Goal: Navigation & Orientation: Find specific page/section

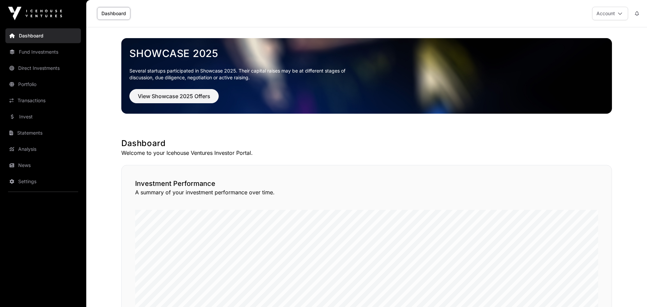
click at [38, 169] on link "News" at bounding box center [42, 165] width 75 height 15
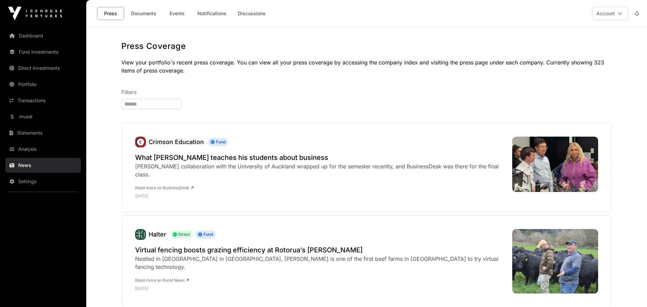
click at [147, 15] on link "Documents" at bounding box center [144, 13] width 34 height 13
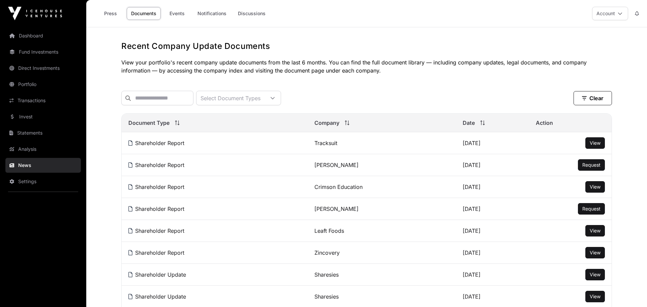
click at [37, 103] on link "Transactions" at bounding box center [42, 100] width 75 height 15
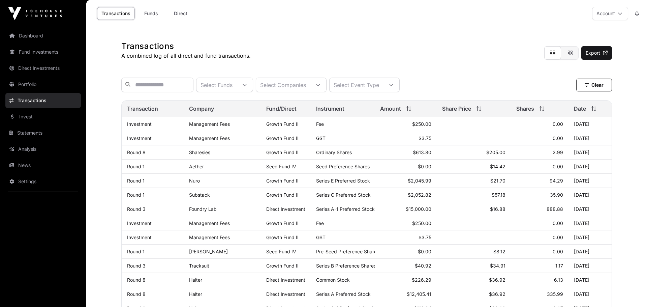
click at [40, 67] on link "Direct Investments" at bounding box center [42, 68] width 75 height 15
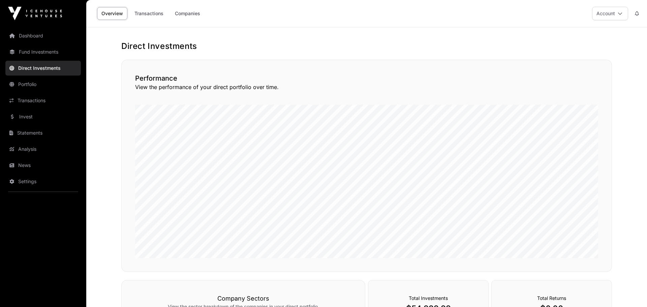
click at [152, 8] on link "Transactions" at bounding box center [149, 13] width 38 height 13
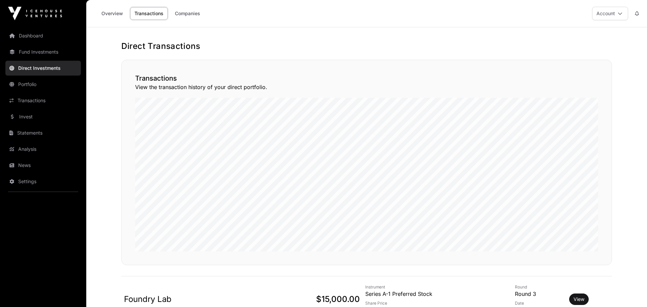
click at [189, 13] on link "Companies" at bounding box center [187, 13] width 34 height 13
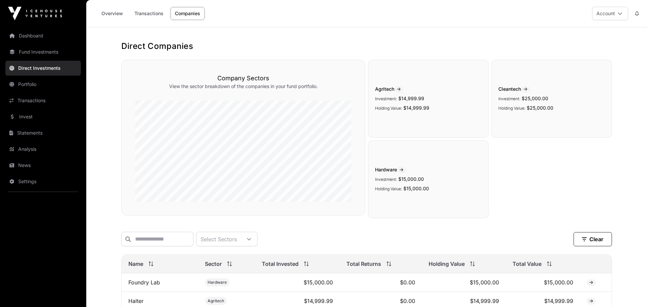
click at [42, 49] on link "Fund Investments" at bounding box center [42, 51] width 75 height 15
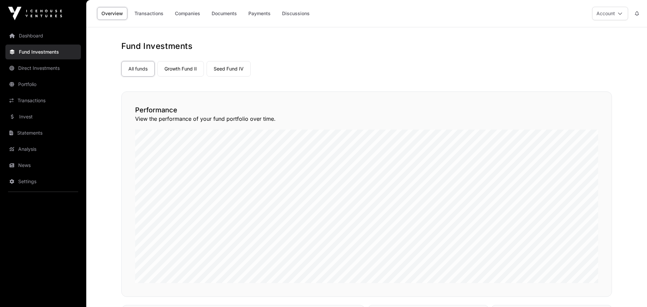
click at [228, 69] on link "Seed Fund IV" at bounding box center [229, 68] width 44 height 15
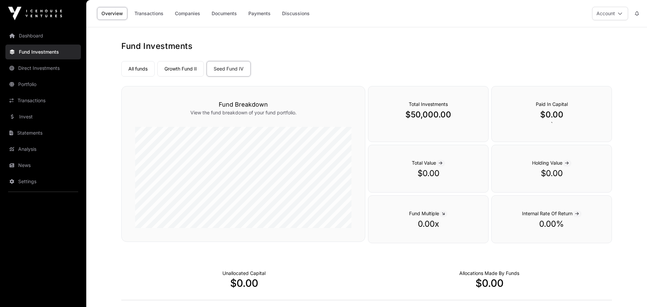
click at [186, 10] on link "Companies" at bounding box center [187, 13] width 34 height 13
